Goal: Transaction & Acquisition: Purchase product/service

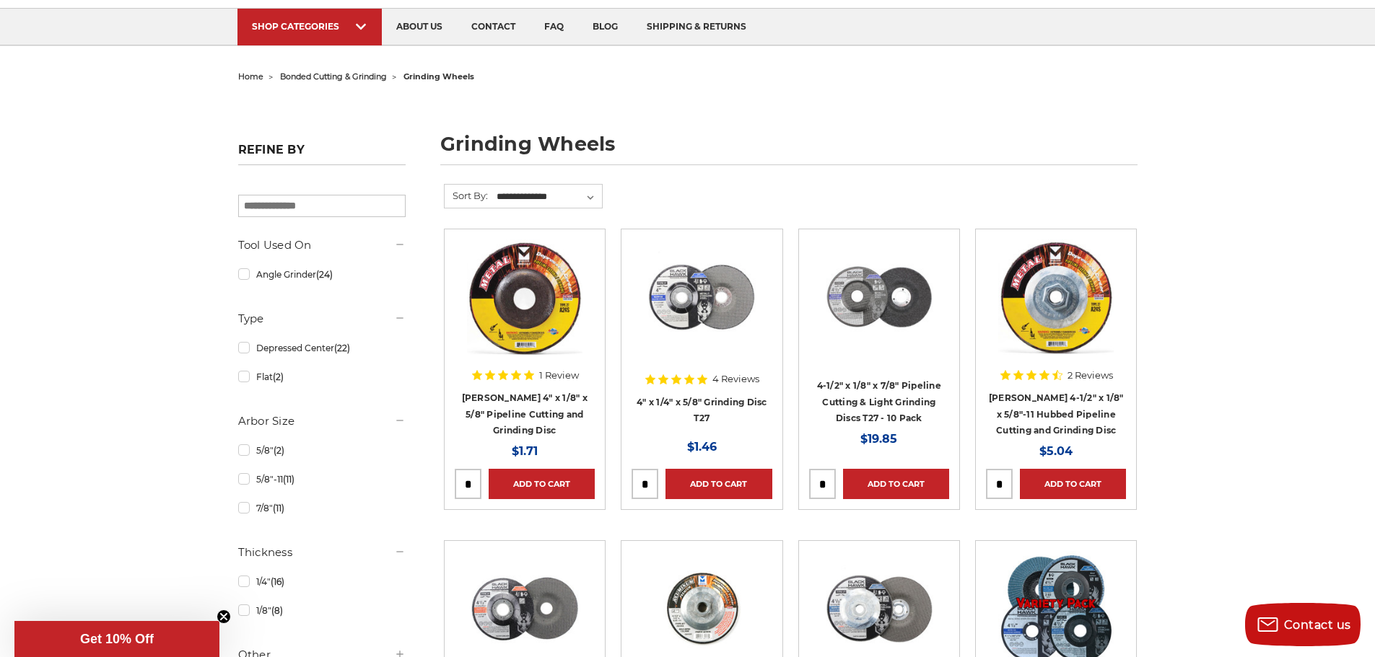
scroll to position [289, 0]
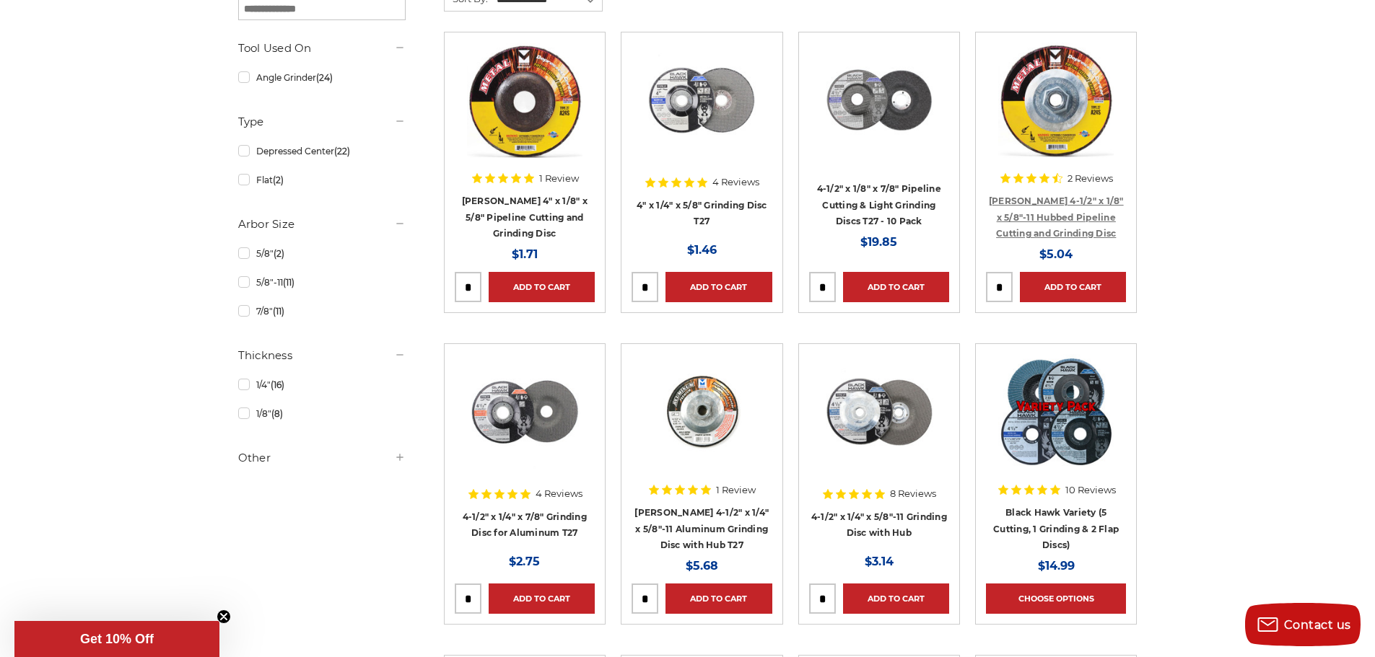
click at [1104, 211] on link "[PERSON_NAME] 4-1/2" x 1/8" x 5/8"-11 Hubbed Pipeline Cutting and Grinding Disc" at bounding box center [1056, 217] width 135 height 43
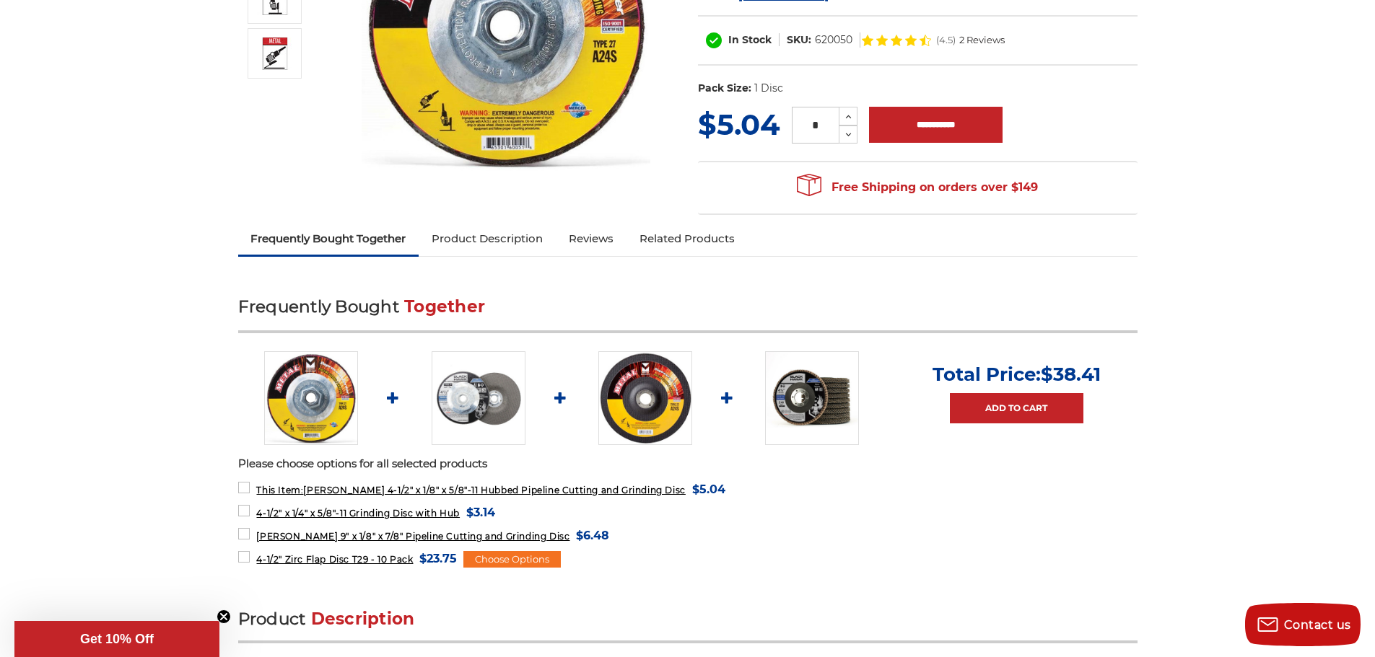
scroll to position [433, 0]
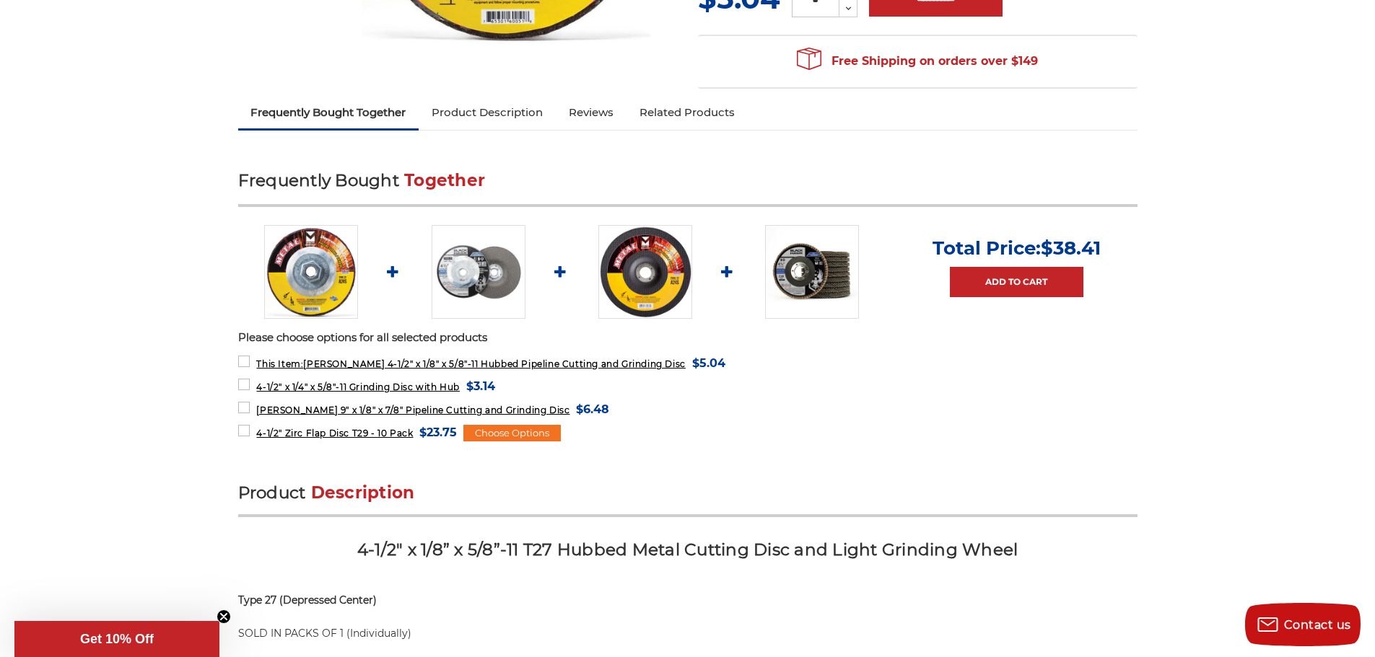
click at [486, 105] on link "Product Description" at bounding box center [487, 113] width 137 height 32
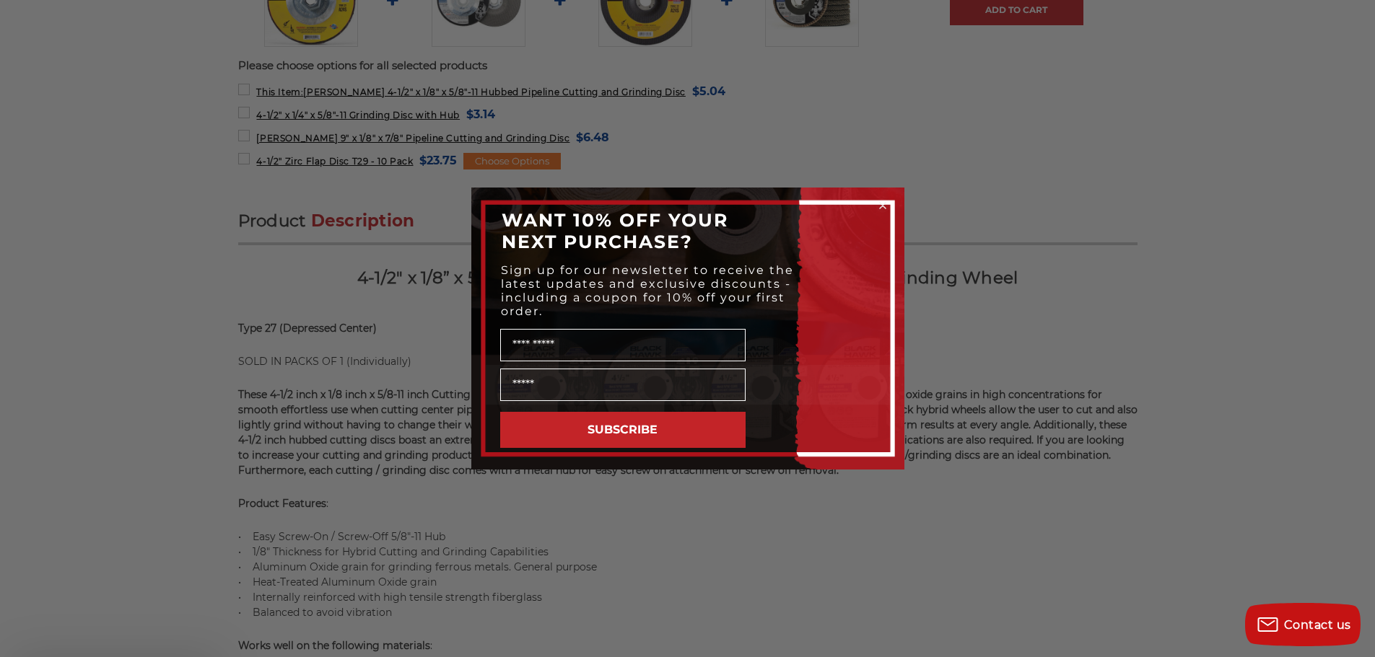
scroll to position [878, 0]
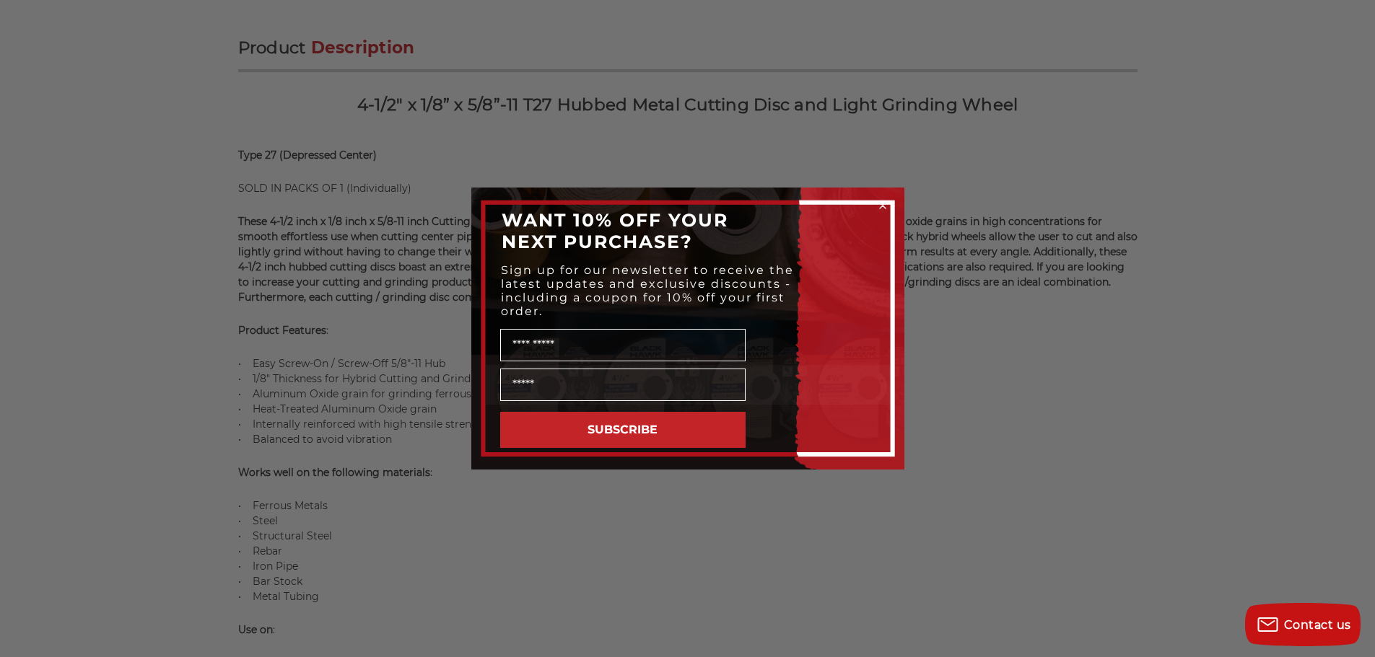
click at [882, 201] on circle "Close dialog" at bounding box center [882, 206] width 14 height 14
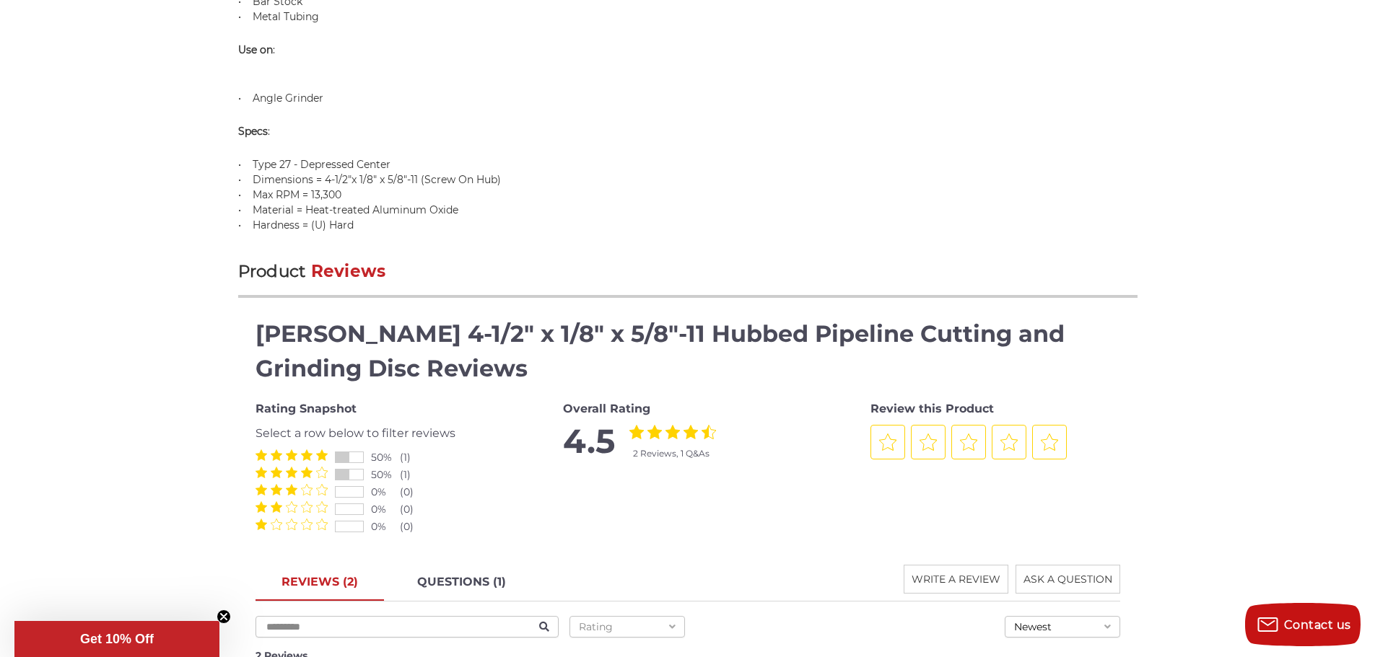
scroll to position [1383, 0]
